Goal: Information Seeking & Learning: Check status

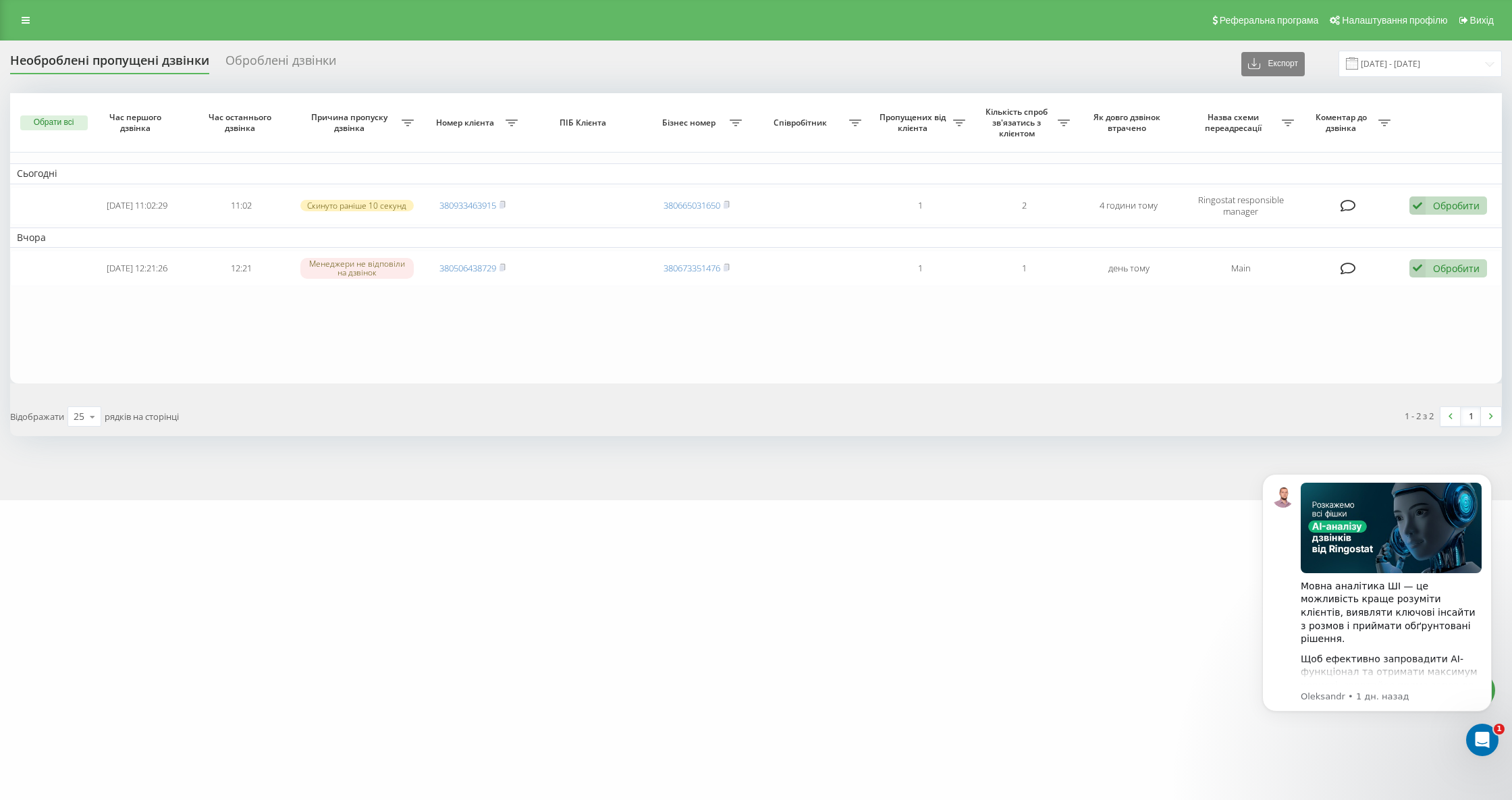
click at [135, 66] on div "Необроблені пропущені дзвінки" at bounding box center [109, 64] width 199 height 21
click at [138, 66] on div "Необроблені пропущені дзвінки" at bounding box center [109, 64] width 199 height 21
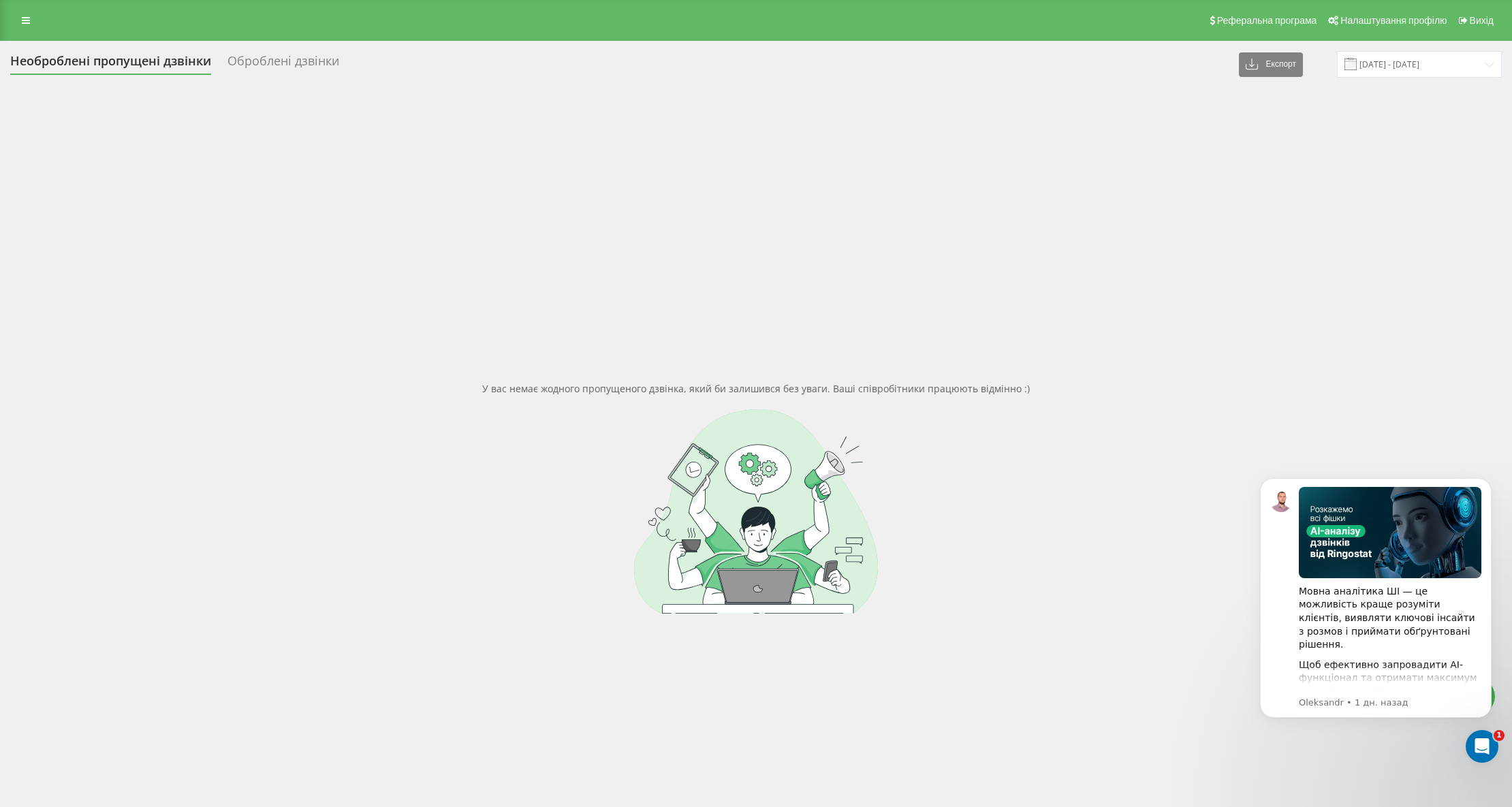
click at [166, 49] on div "Необроблені пропущені дзвінки Оброблені дзвінки Експорт .csv .xlsx [DATE] - [DA…" at bounding box center [756, 477] width 1512 height 871
click at [151, 67] on div "Необроблені пропущені дзвінки" at bounding box center [110, 65] width 201 height 21
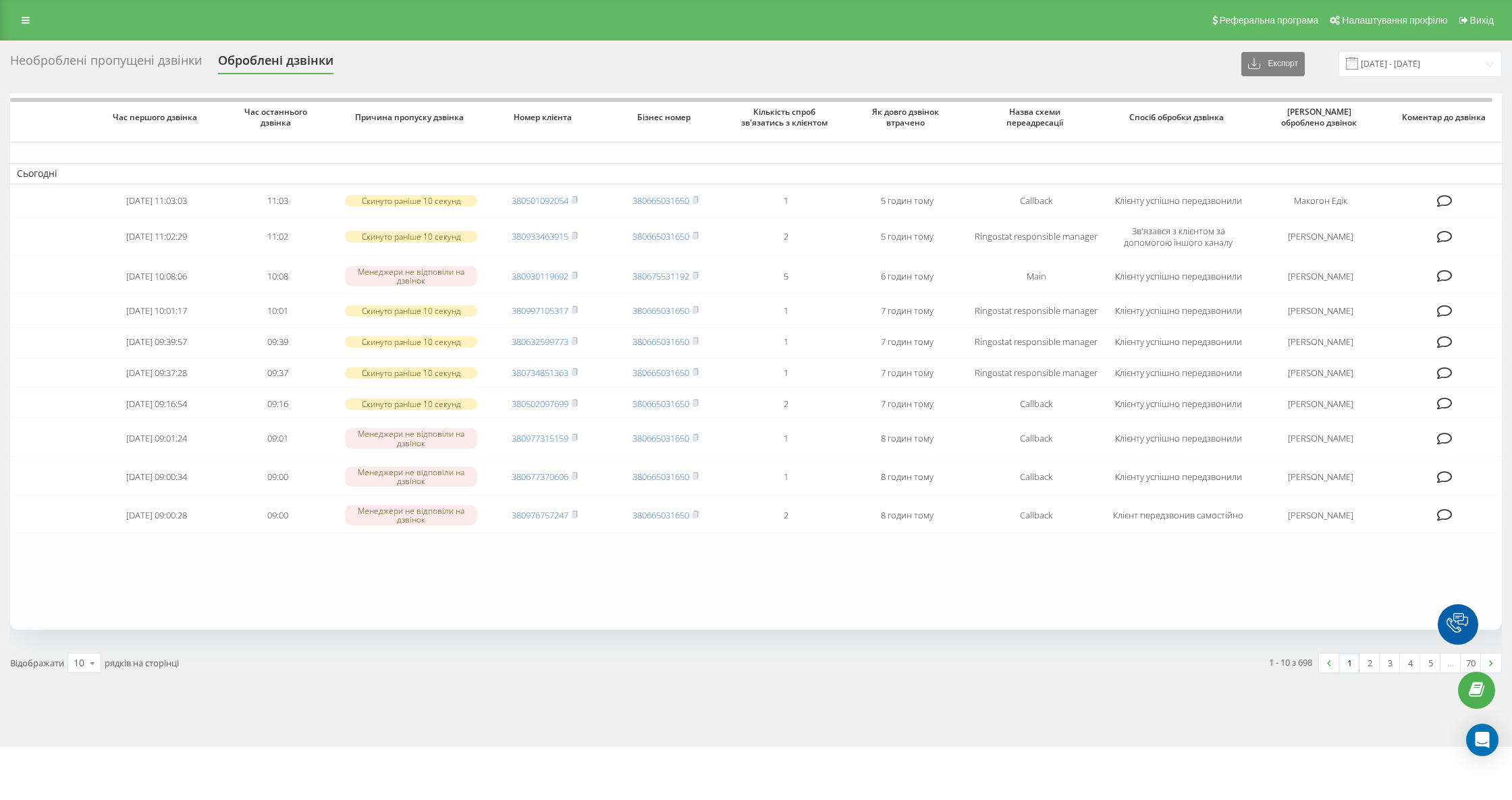
click at [109, 61] on div "Необроблені пропущені дзвінки" at bounding box center [106, 64] width 192 height 21
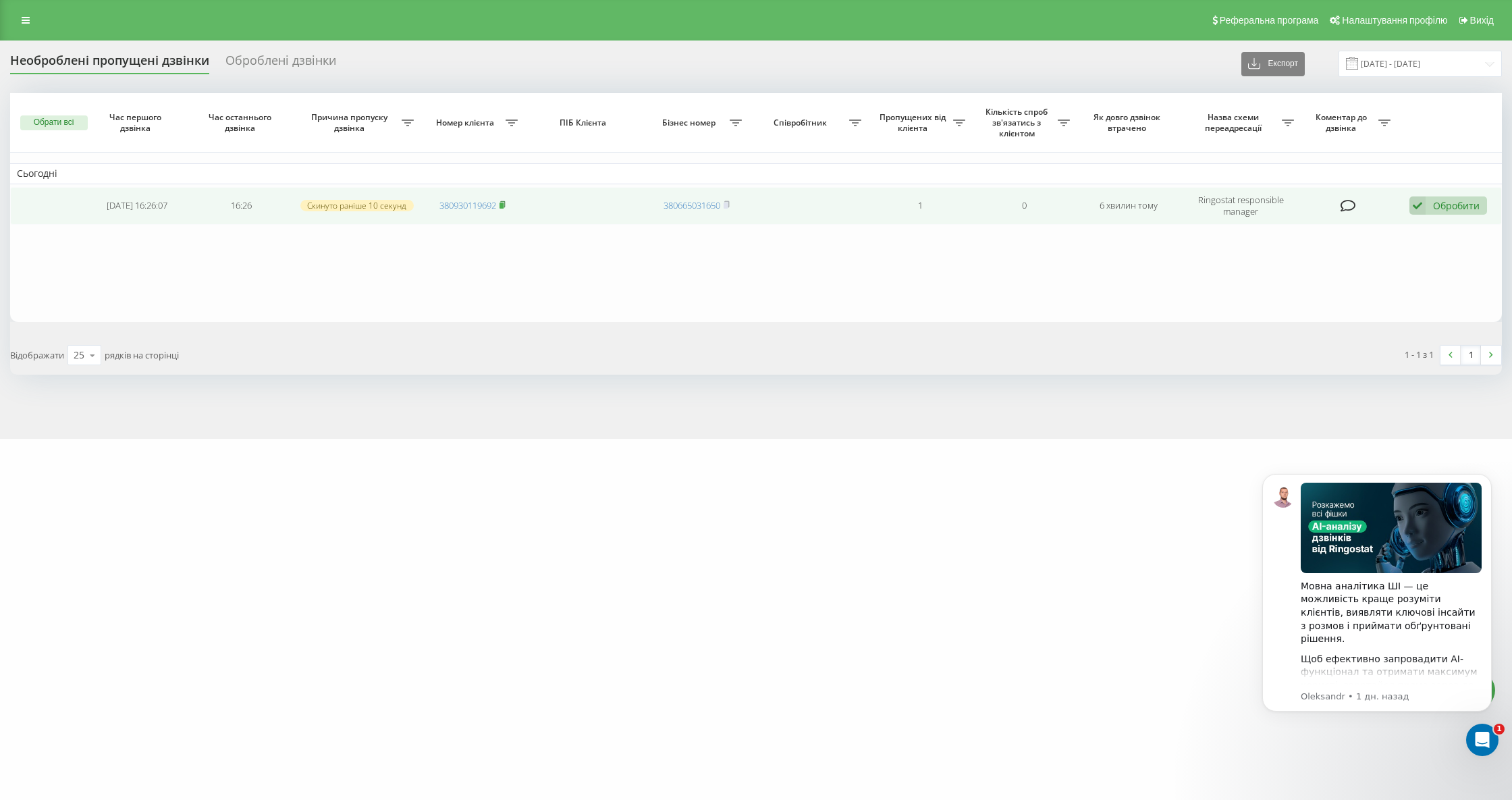
click at [501, 203] on rect at bounding box center [501, 205] width 4 height 6
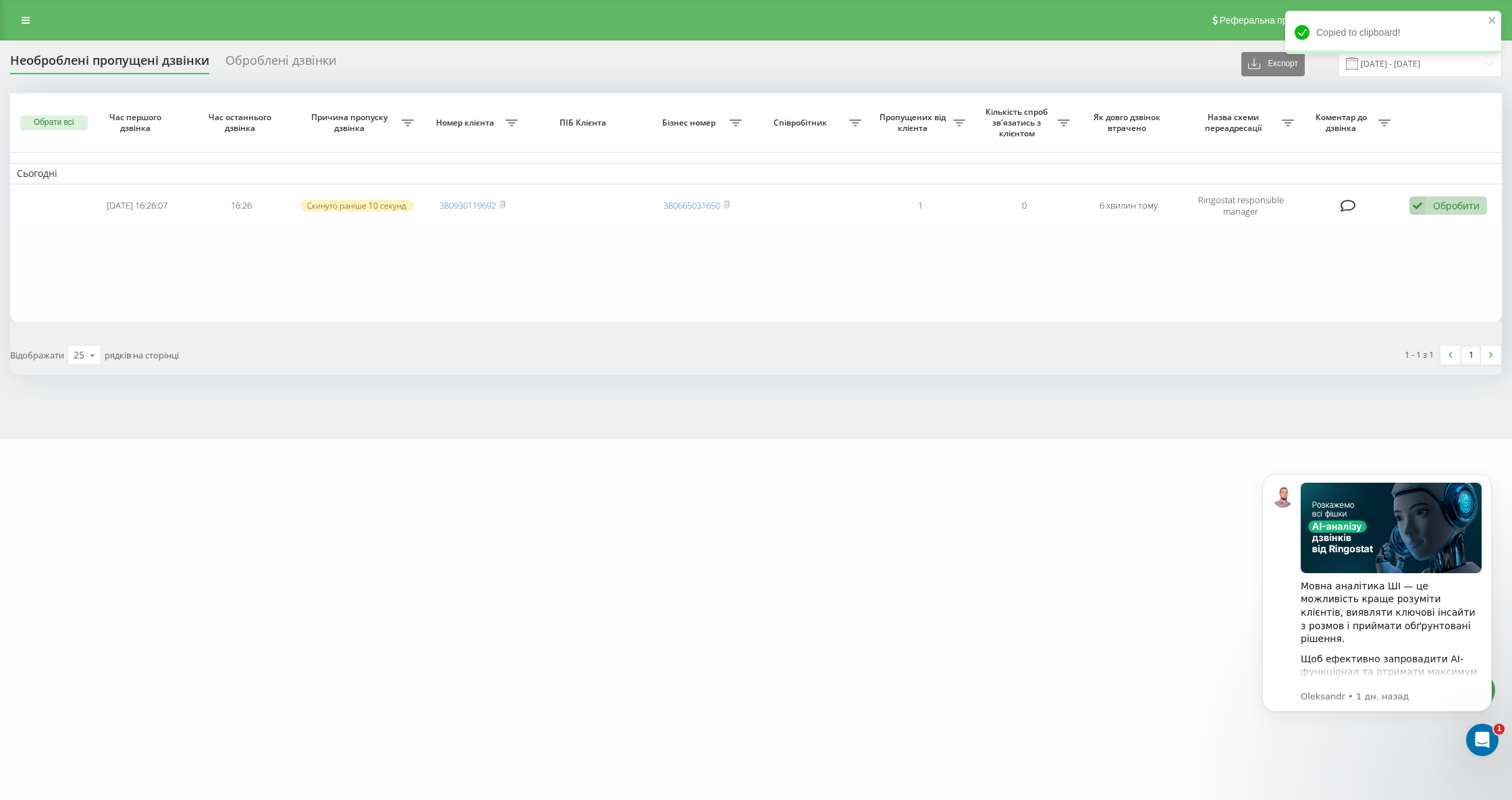
click at [142, 54] on div "Необроблені пропущені дзвінки" at bounding box center [109, 64] width 199 height 21
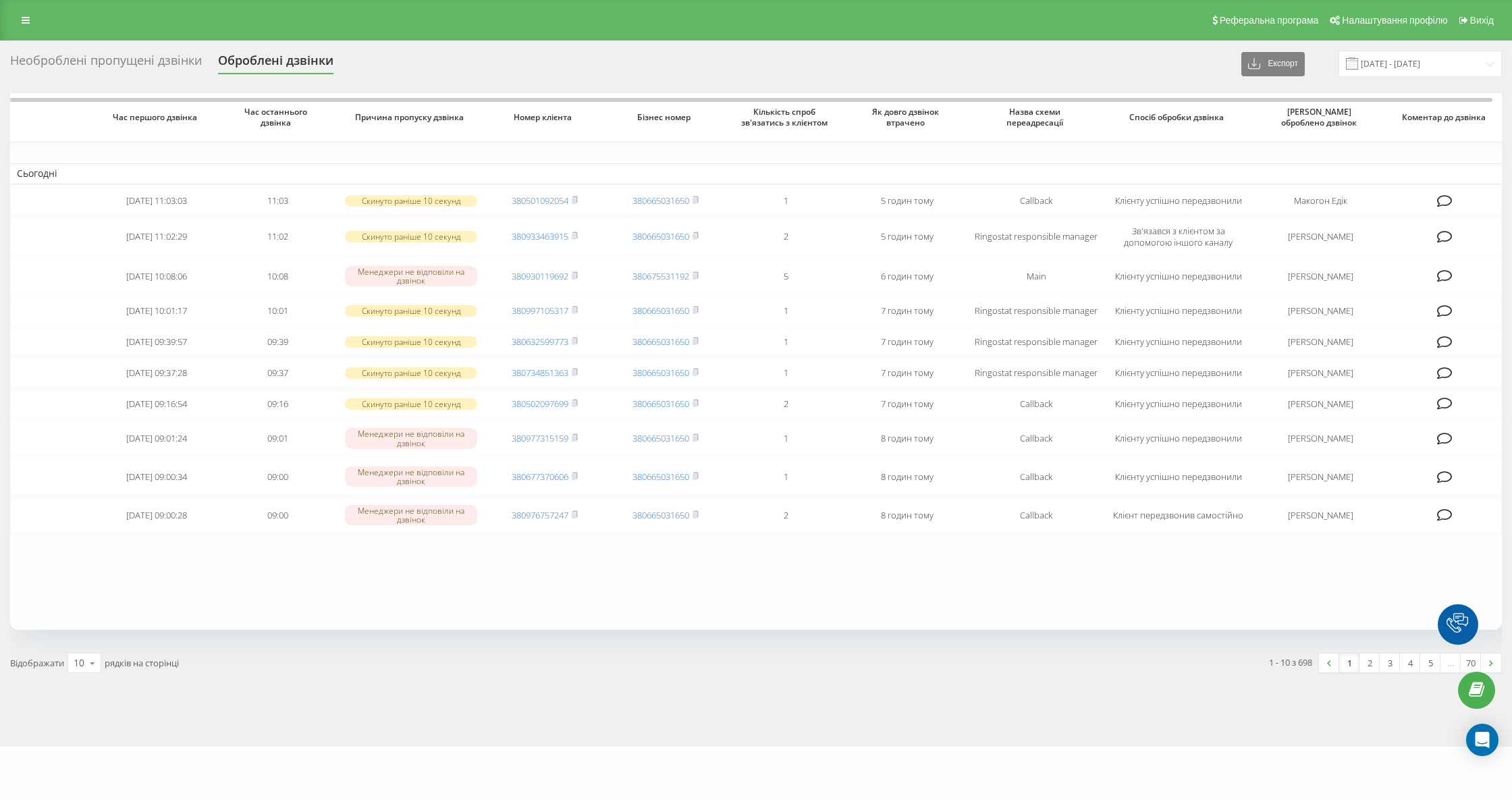
click at [141, 58] on div "Необроблені пропущені дзвінки" at bounding box center [106, 64] width 192 height 21
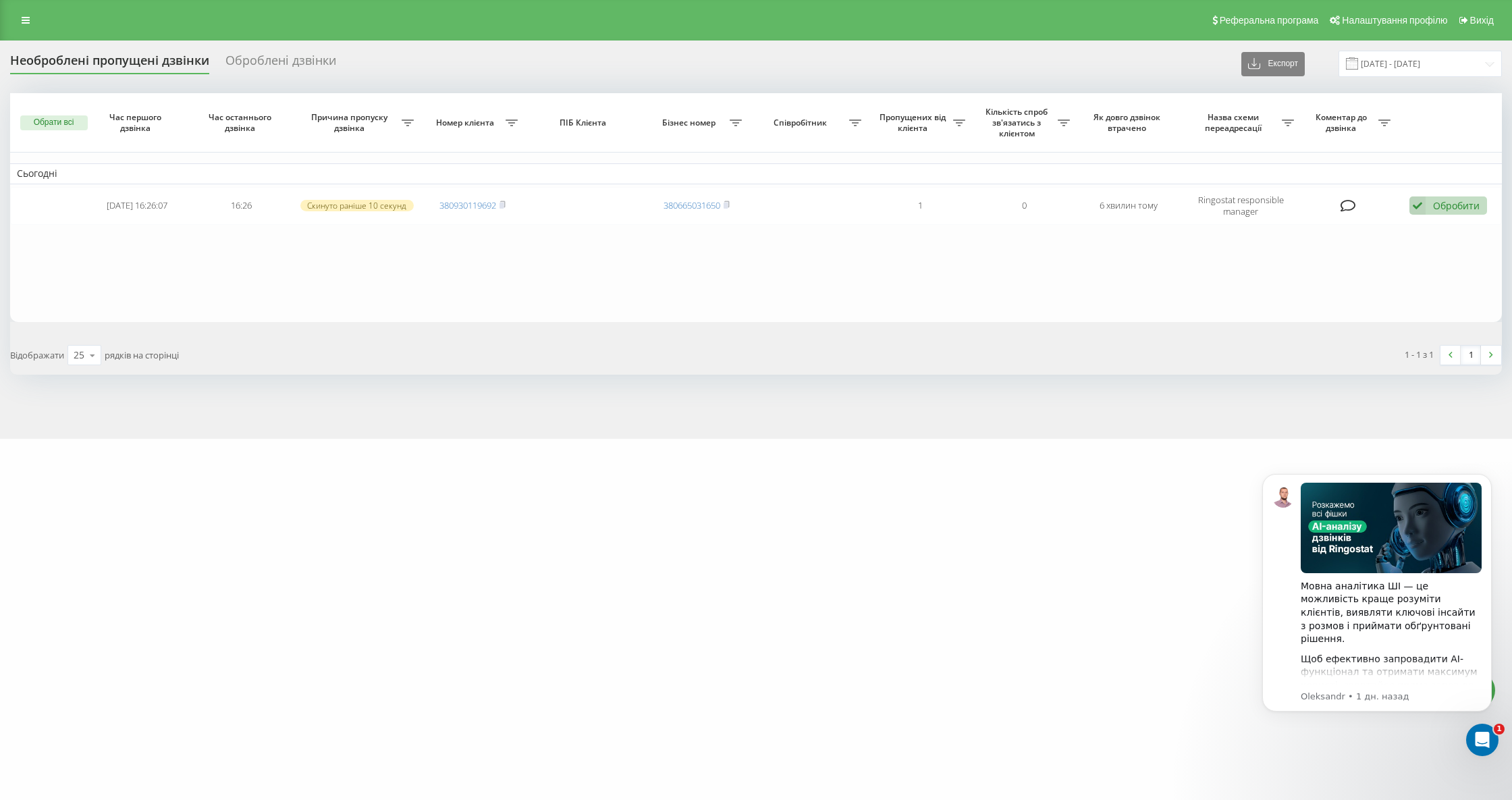
click at [135, 63] on div "Необроблені пропущені дзвінки" at bounding box center [109, 64] width 199 height 21
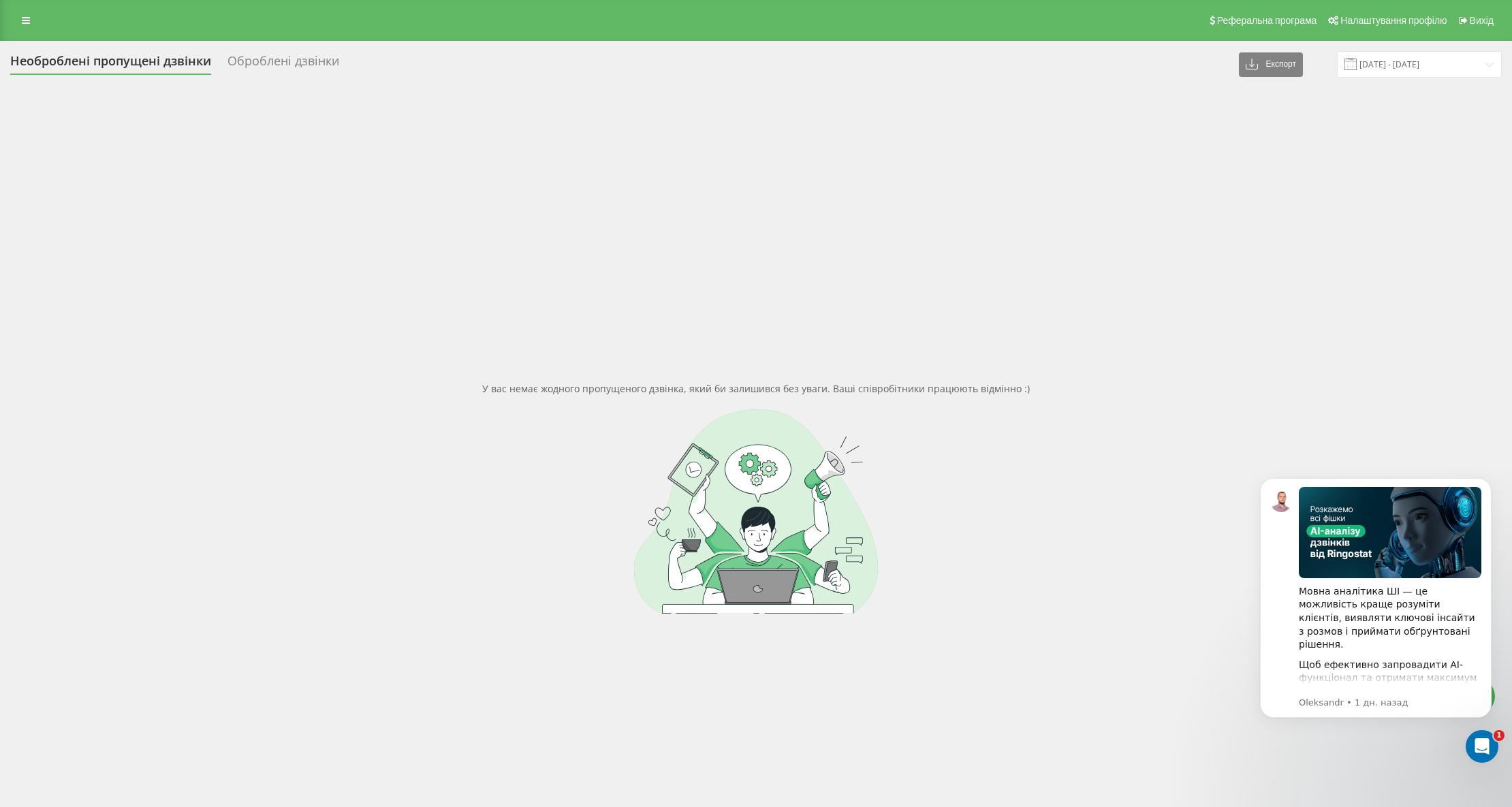
click at [98, 62] on div "Необроблені пропущені дзвінки" at bounding box center [110, 65] width 201 height 21
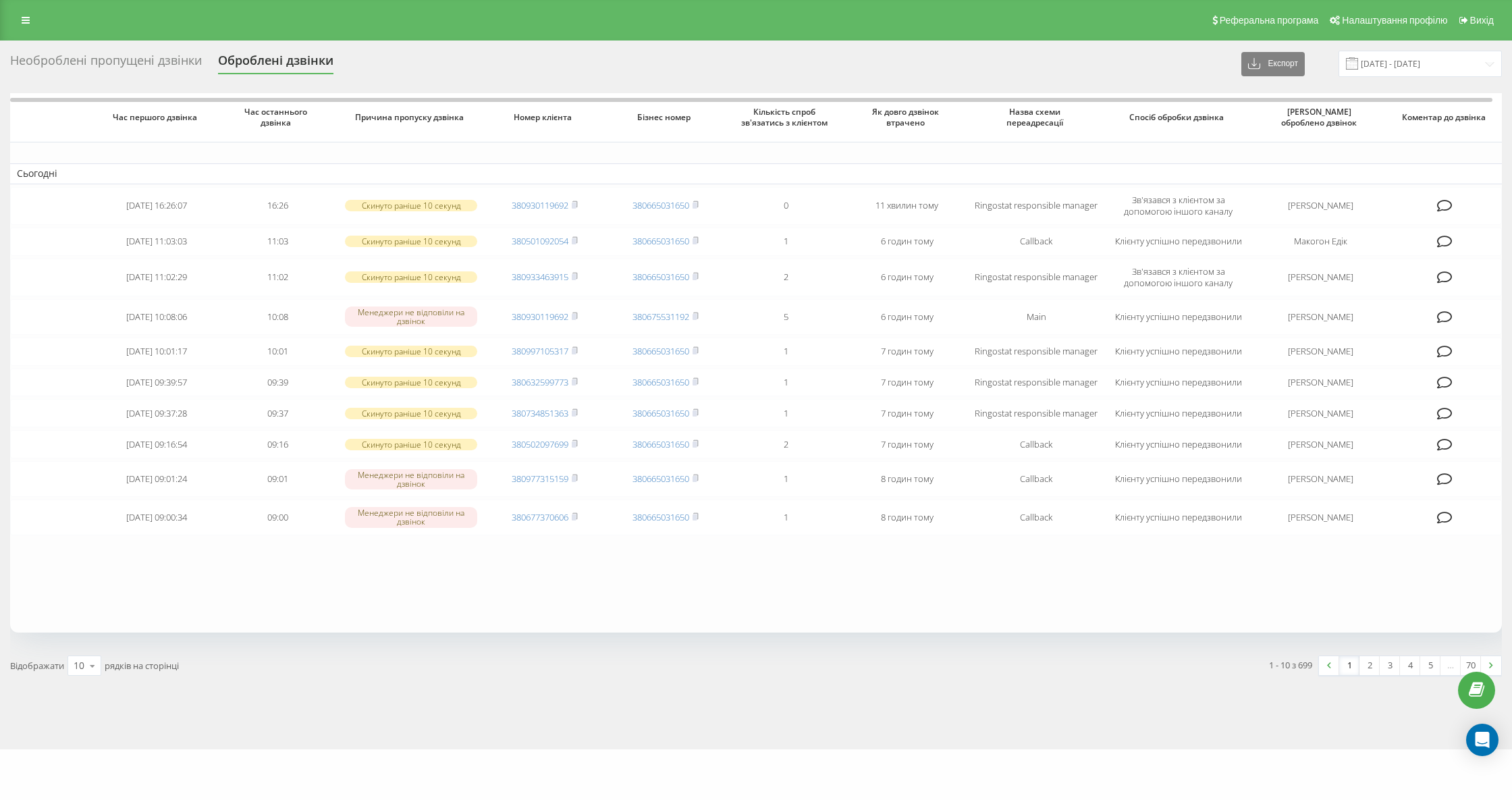
click at [137, 60] on div "Необроблені пропущені дзвінки" at bounding box center [106, 64] width 192 height 21
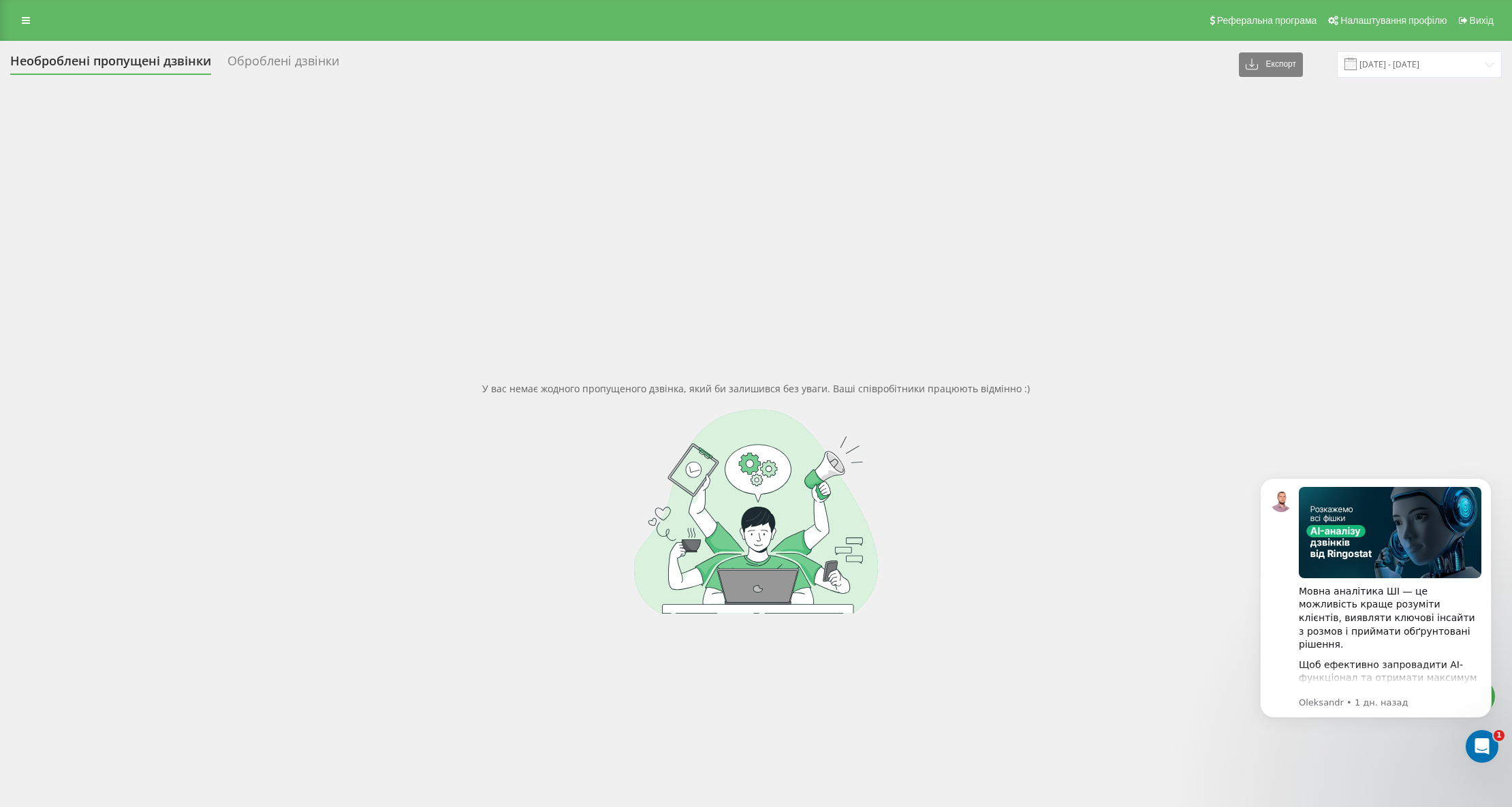
click at [152, 66] on div "Необроблені пропущені дзвінки" at bounding box center [110, 65] width 201 height 21
click at [210, 66] on div "Необроблені пропущені дзвінки" at bounding box center [110, 65] width 201 height 21
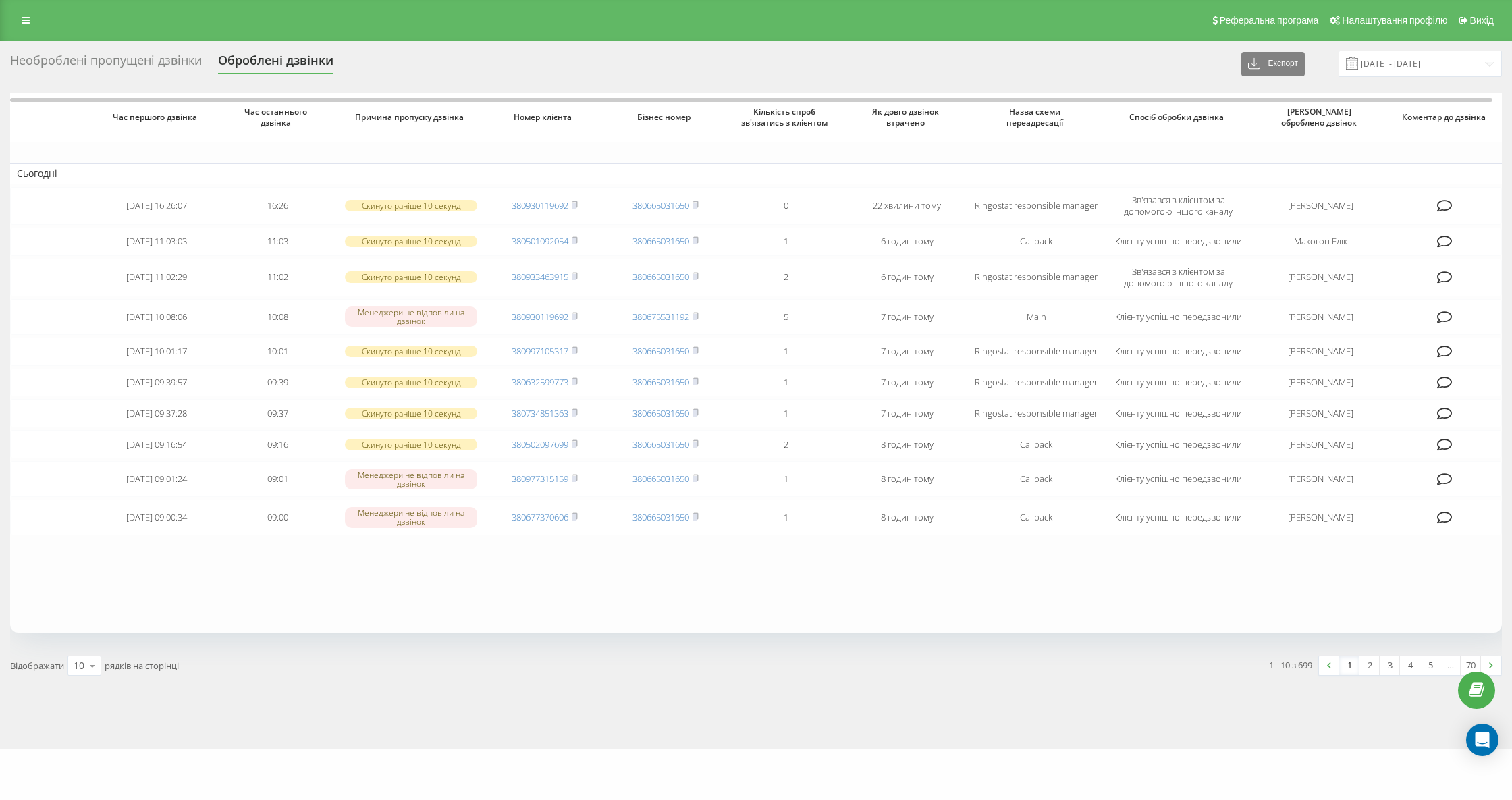
click at [143, 63] on div "Необроблені пропущені дзвінки" at bounding box center [106, 64] width 192 height 21
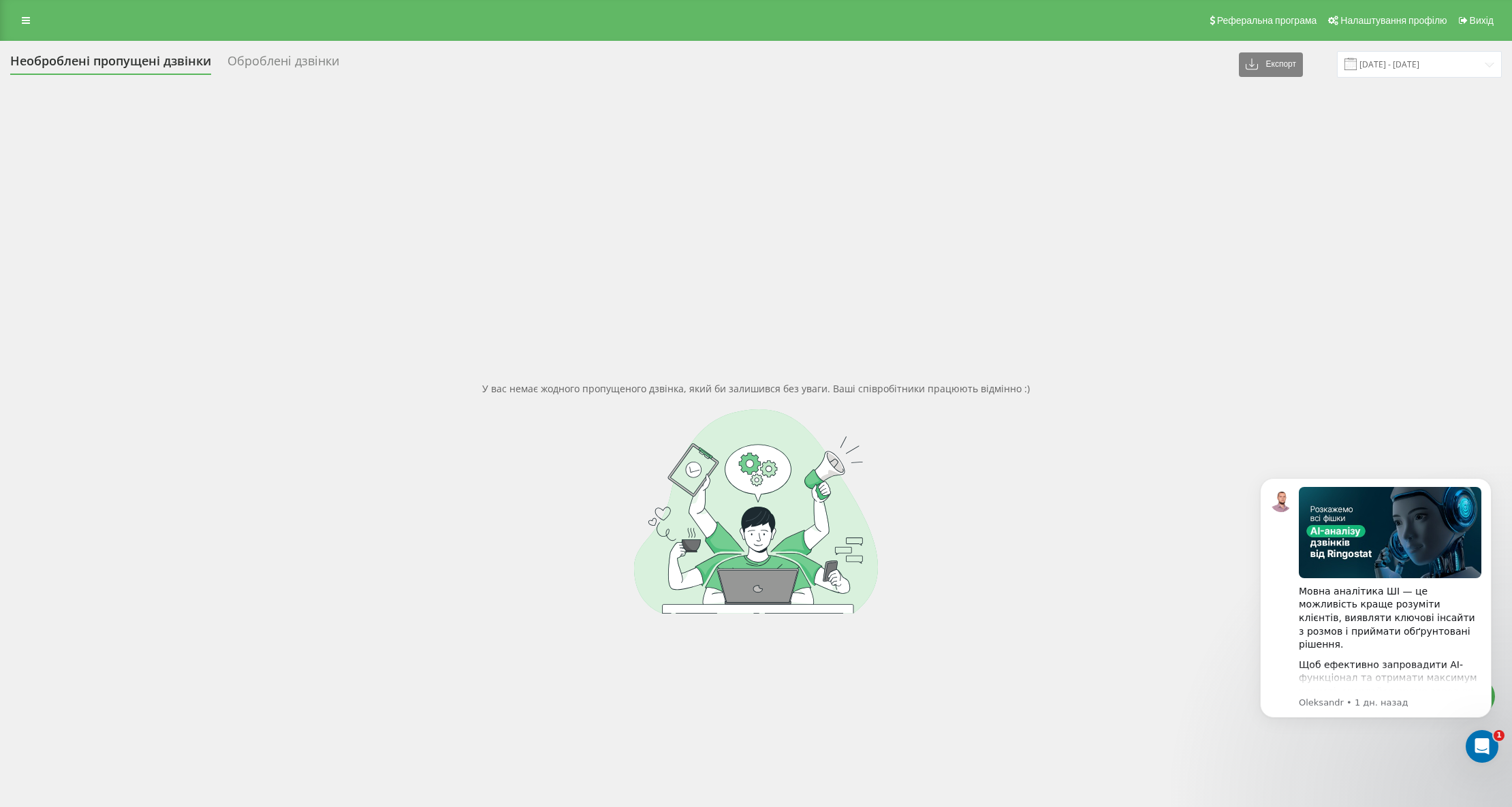
click at [166, 69] on div "Необроблені пропущені дзвінки" at bounding box center [110, 65] width 201 height 21
click at [155, 64] on div "Необроблені пропущені дзвінки" at bounding box center [110, 65] width 201 height 21
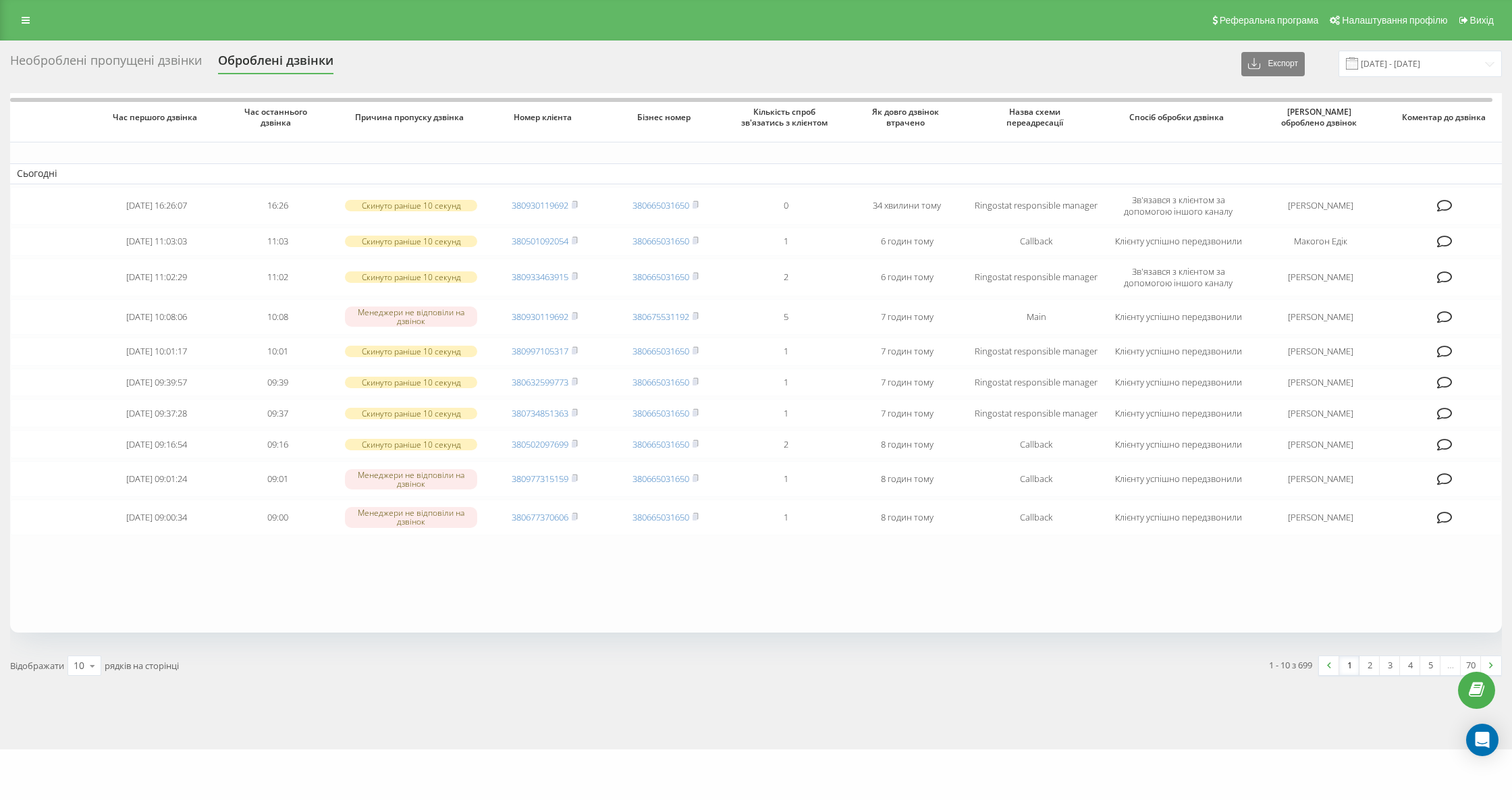
click at [122, 62] on div "Необроблені пропущені дзвінки" at bounding box center [106, 64] width 192 height 21
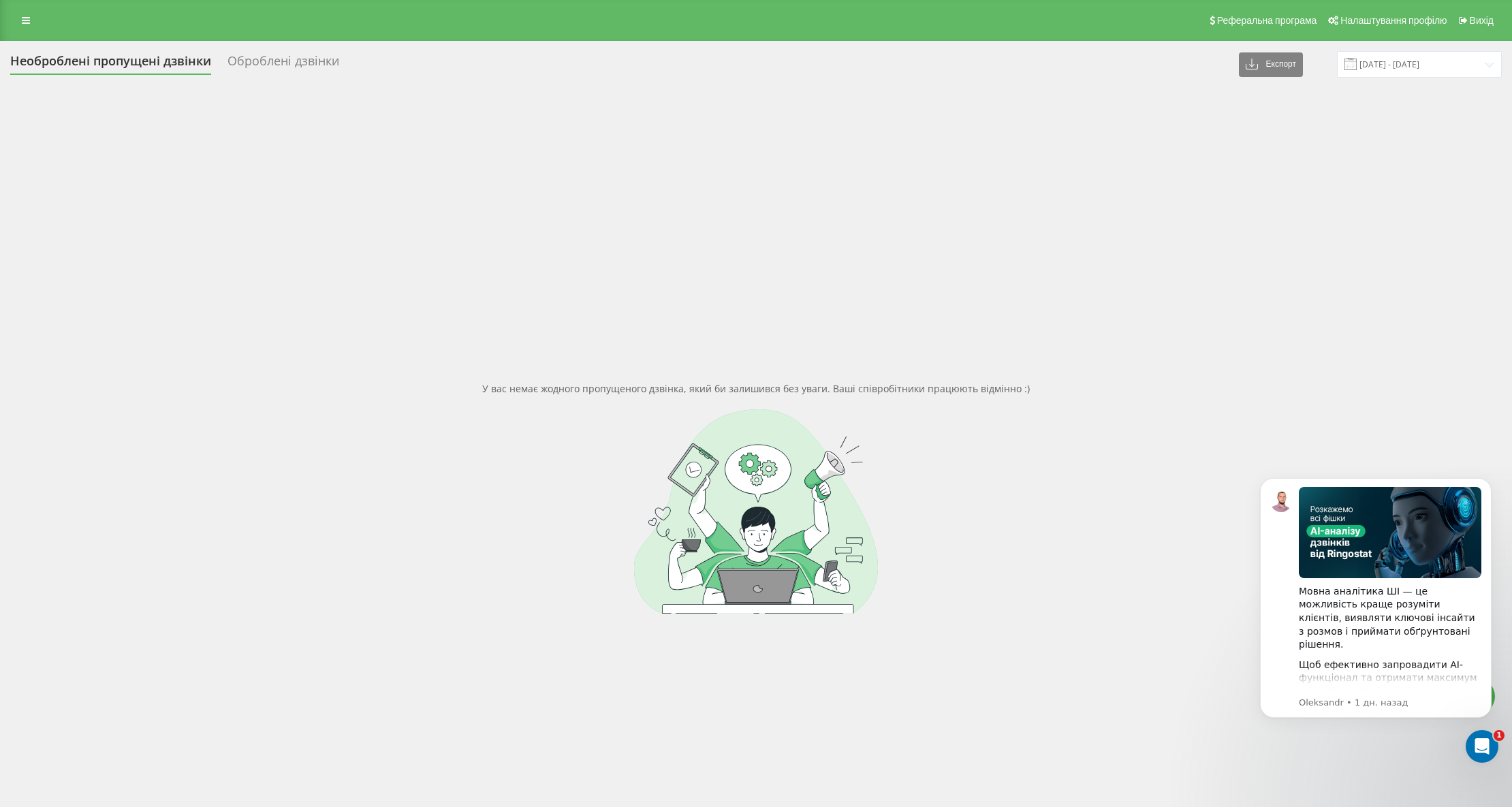
click at [145, 65] on div "Необроблені пропущені дзвінки" at bounding box center [110, 65] width 201 height 21
click at [152, 64] on div "Необроблені пропущені дзвінки" at bounding box center [110, 65] width 201 height 21
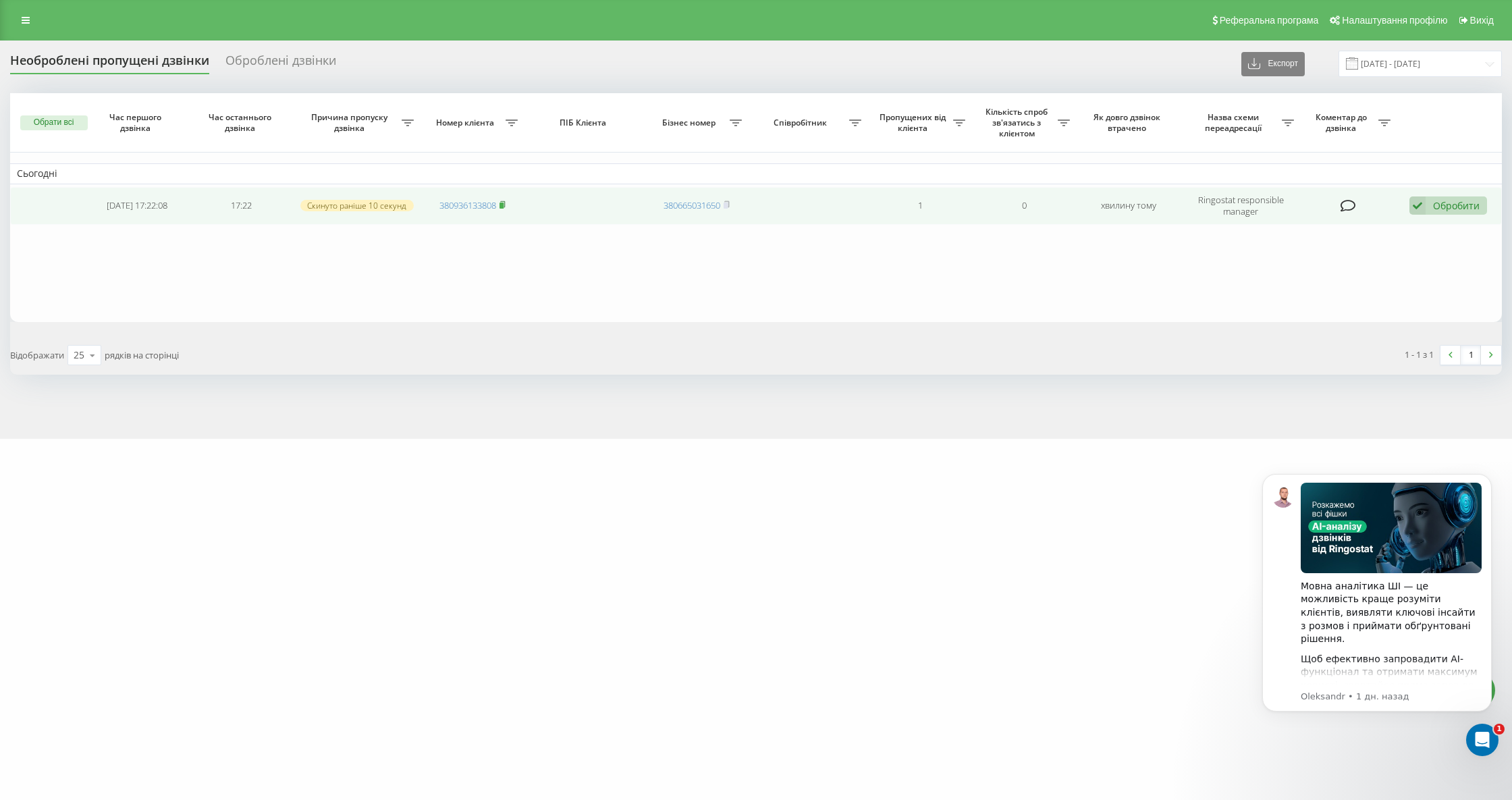
click at [506, 202] on icon at bounding box center [502, 205] width 6 height 8
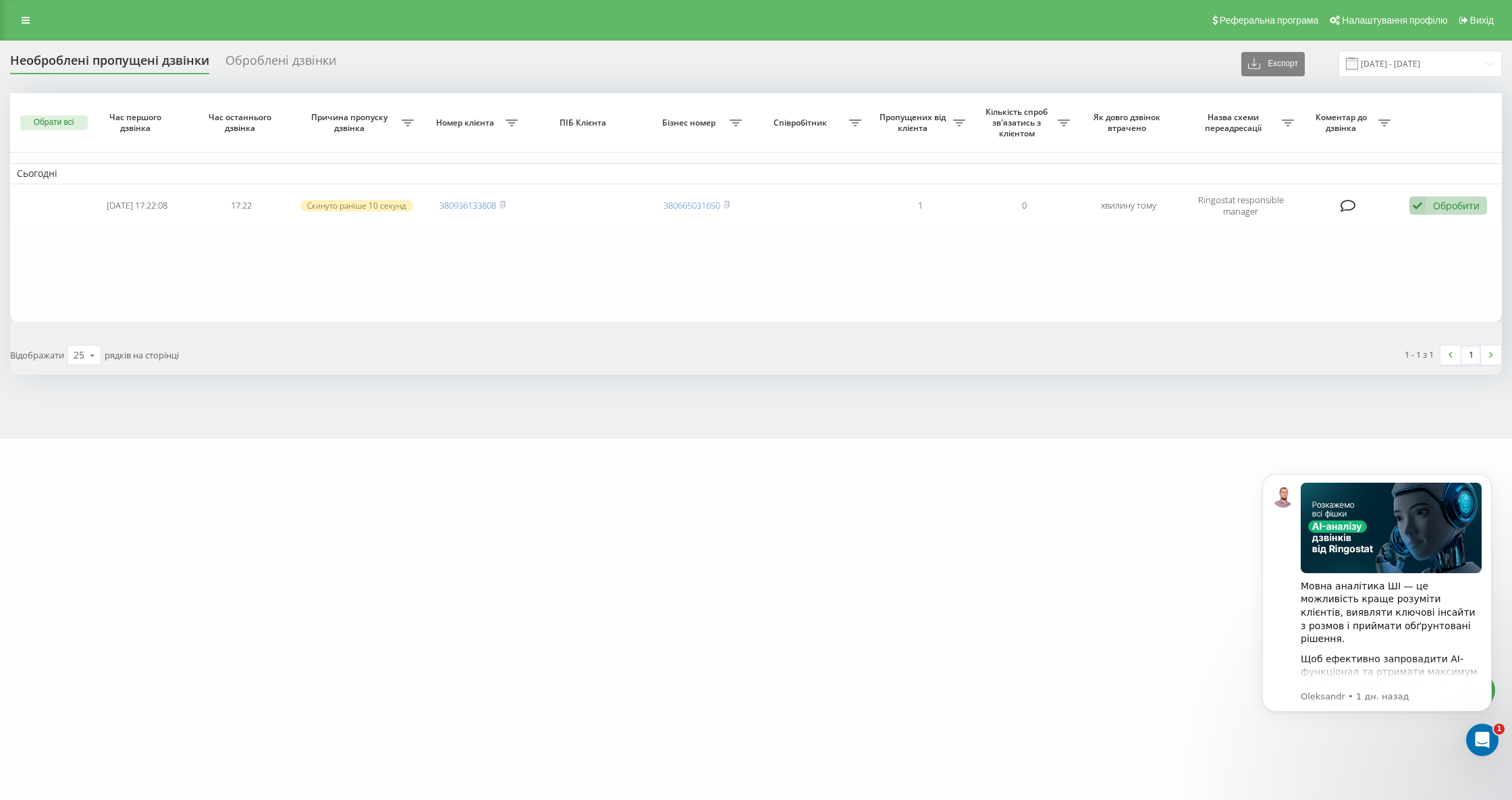
click at [130, 57] on div "Необроблені пропущені дзвінки" at bounding box center [109, 64] width 199 height 21
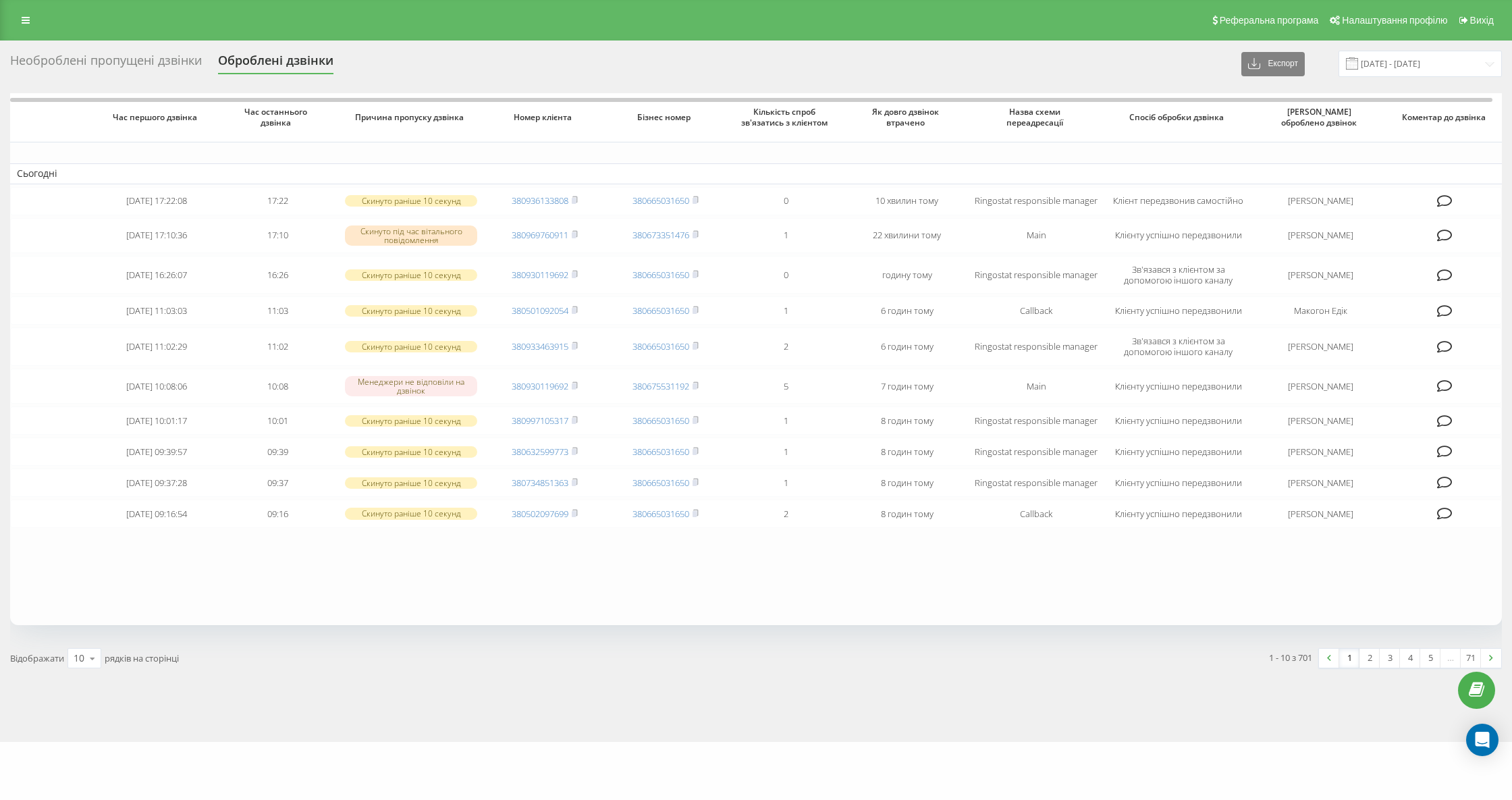
click at [75, 58] on div "Необроблені пропущені дзвінки" at bounding box center [106, 64] width 192 height 21
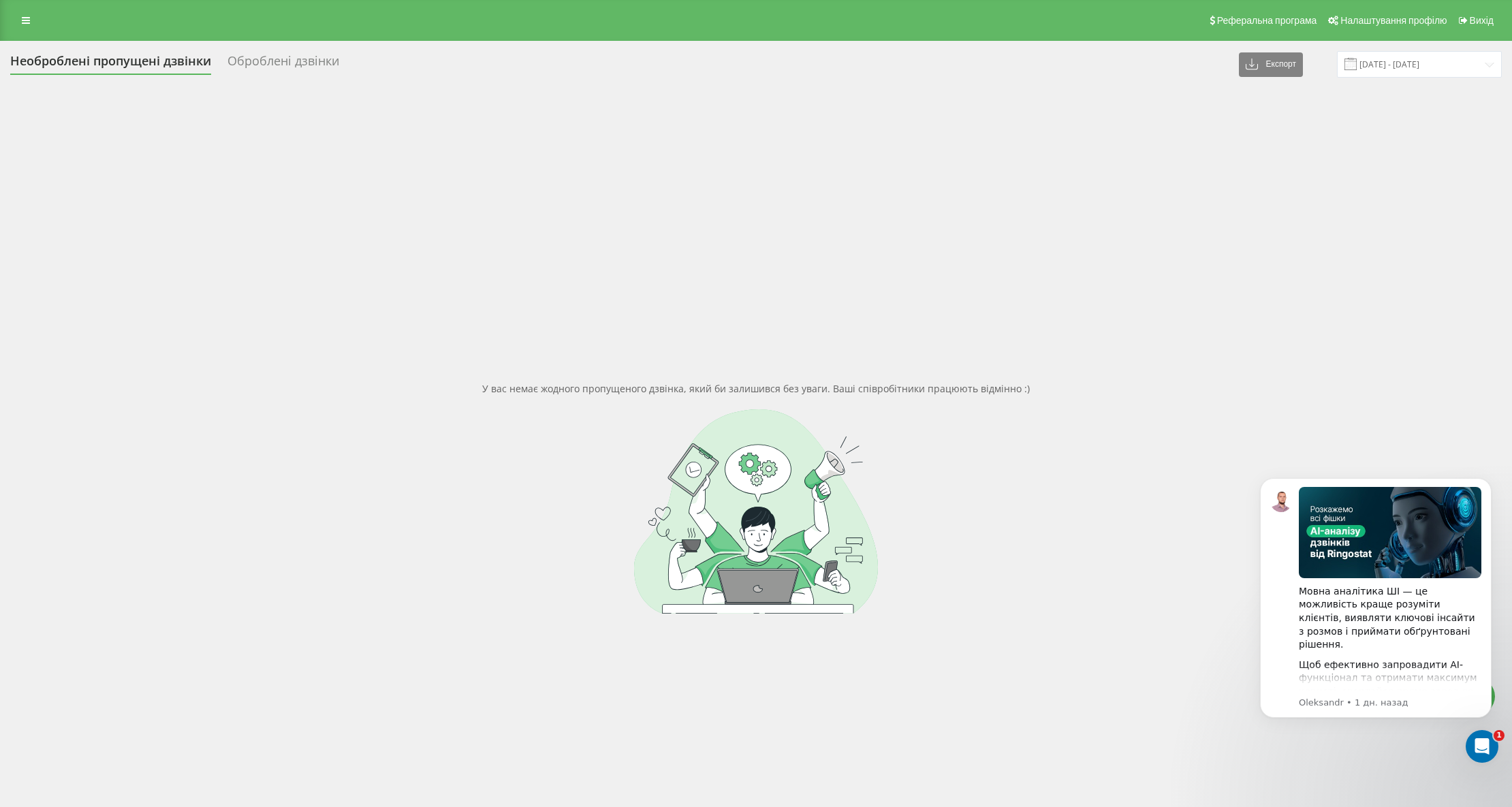
click at [145, 55] on div "Необроблені пропущені дзвінки" at bounding box center [110, 65] width 201 height 21
click at [98, 66] on div "Необроблені пропущені дзвінки" at bounding box center [110, 65] width 201 height 21
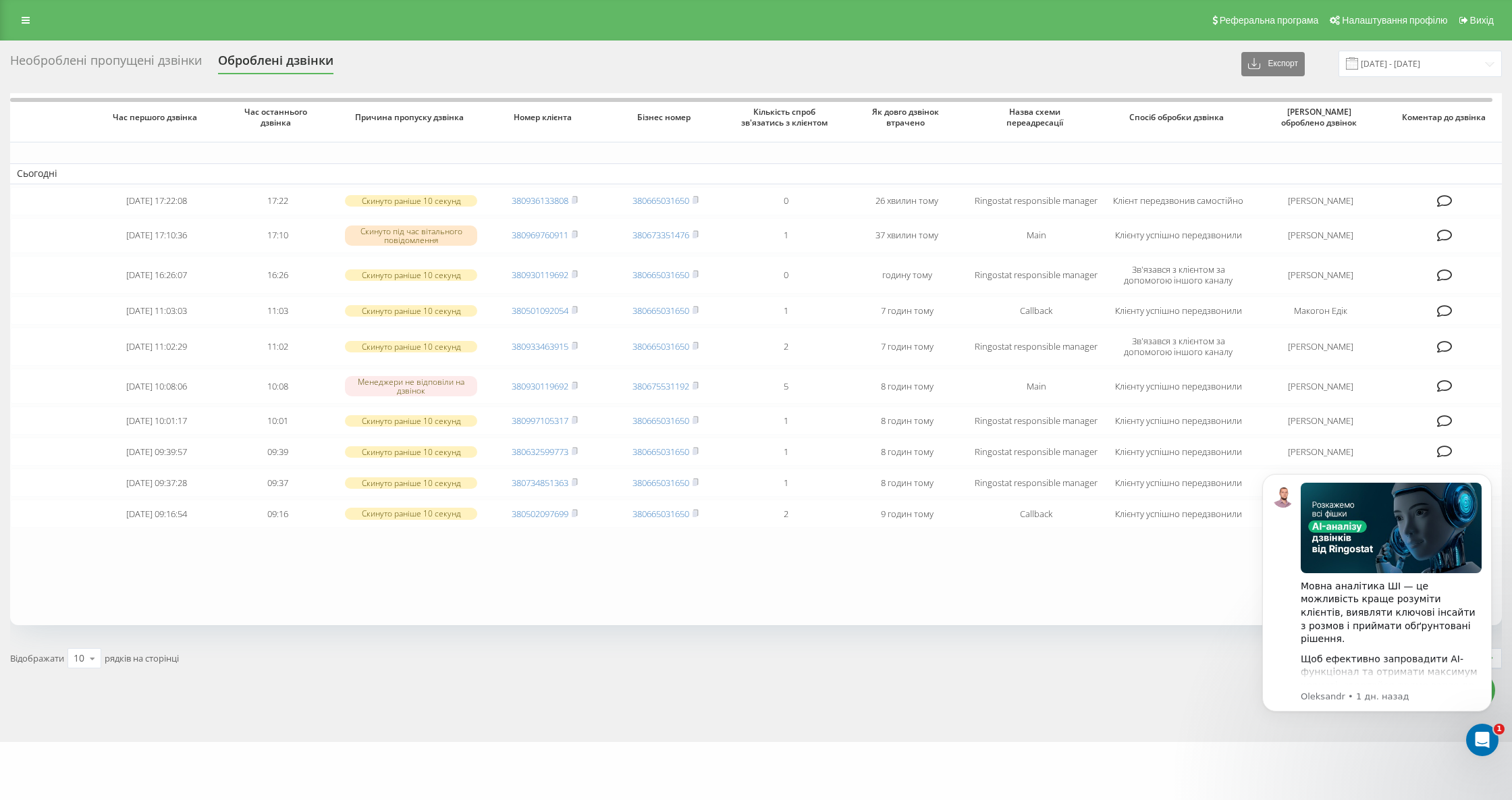
click at [125, 61] on div "Необроблені пропущені дзвінки" at bounding box center [106, 64] width 192 height 21
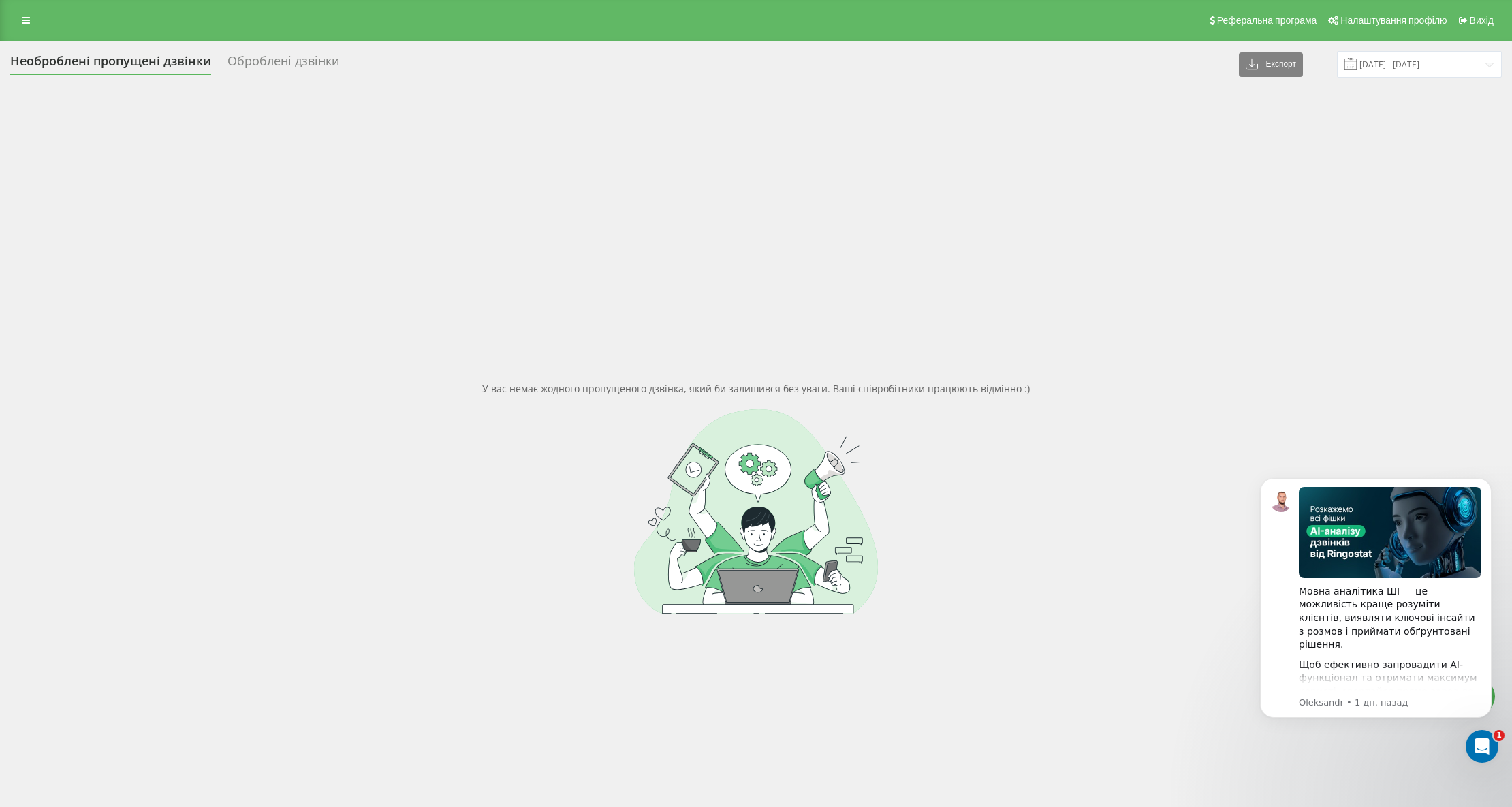
click at [123, 58] on div "Необроблені пропущені дзвінки" at bounding box center [110, 65] width 201 height 21
click at [117, 59] on div "Необроблені пропущені дзвінки" at bounding box center [110, 65] width 201 height 21
click at [145, 67] on div "Необроблені пропущені дзвінки" at bounding box center [110, 65] width 201 height 21
click at [155, 66] on div "Необроблені пропущені дзвінки" at bounding box center [110, 65] width 201 height 21
click at [157, 58] on div "Необроблені пропущені дзвінки" at bounding box center [110, 65] width 201 height 21
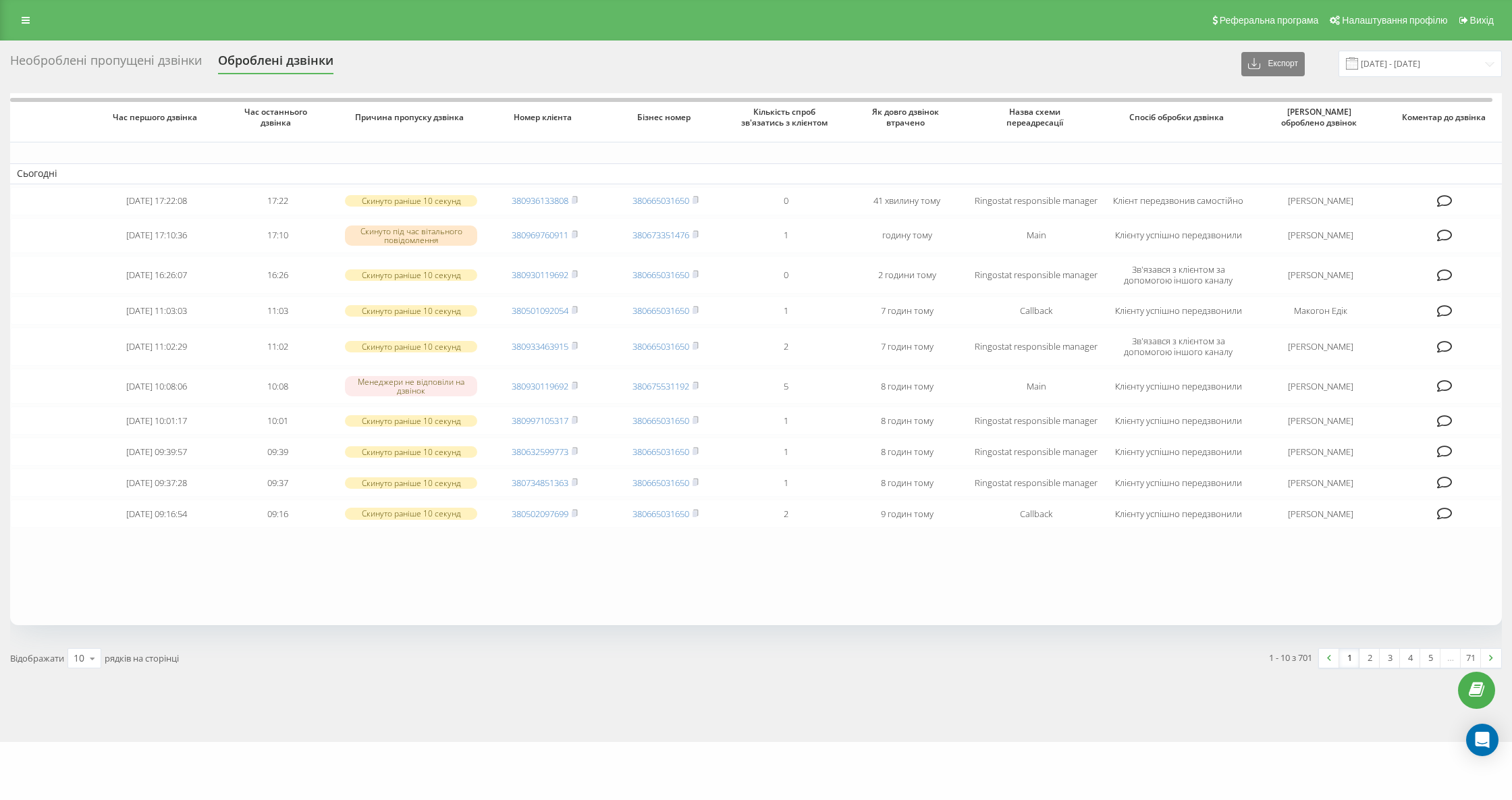
click at [131, 60] on div "Необроблені пропущені дзвінки" at bounding box center [106, 64] width 192 height 21
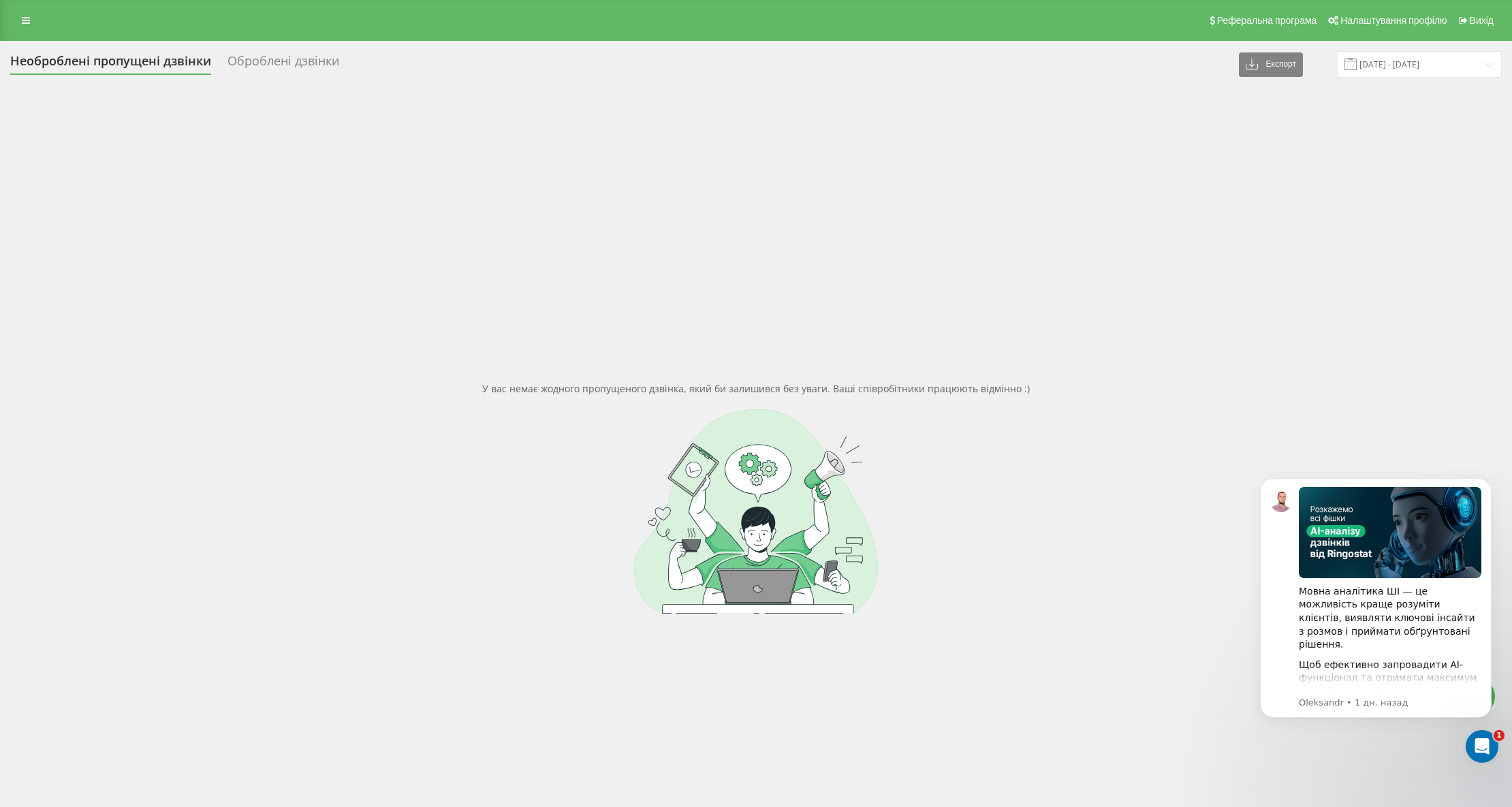
click at [174, 58] on div "Необроблені пропущені дзвінки" at bounding box center [110, 65] width 201 height 21
click at [142, 66] on div "Необроблені пропущені дзвінки" at bounding box center [110, 65] width 201 height 21
